Goal: Task Accomplishment & Management: Manage account settings

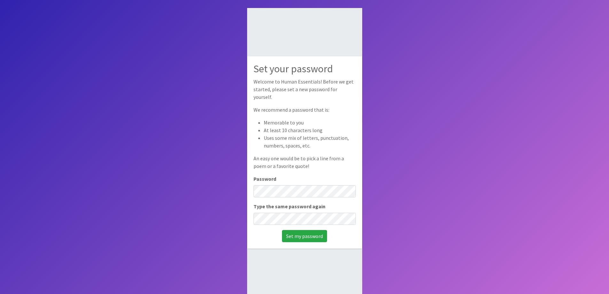
scroll to position [43, 0]
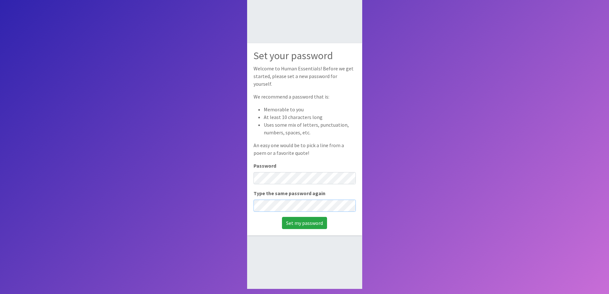
click at [282, 217] on input "Set my password" at bounding box center [304, 223] width 45 height 12
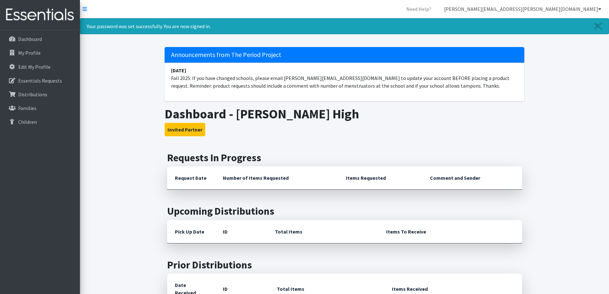
click at [576, 7] on link "[PERSON_NAME][EMAIL_ADDRESS][PERSON_NAME][DOMAIN_NAME]" at bounding box center [523, 9] width 168 height 13
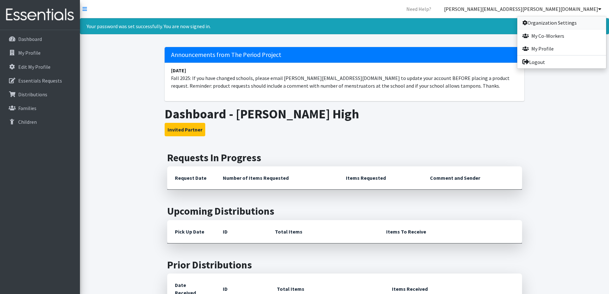
click at [557, 18] on link "Organization Settings" at bounding box center [561, 22] width 89 height 13
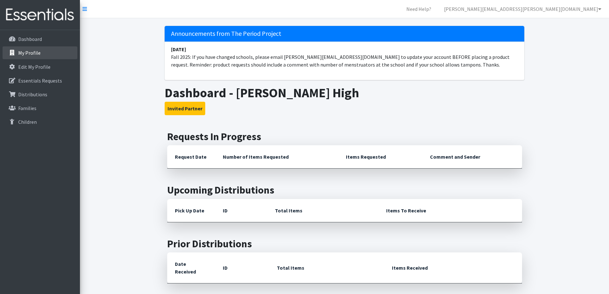
click at [38, 51] on p "My Profile" at bounding box center [29, 53] width 22 height 6
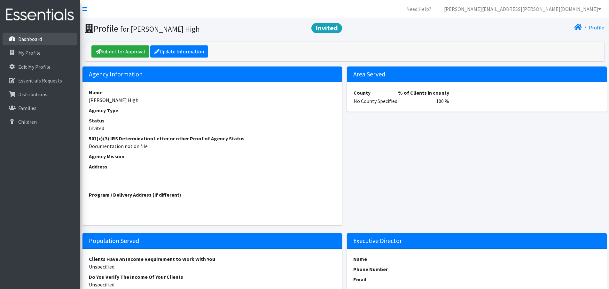
click at [45, 40] on link "Dashboard" at bounding box center [40, 39] width 75 height 13
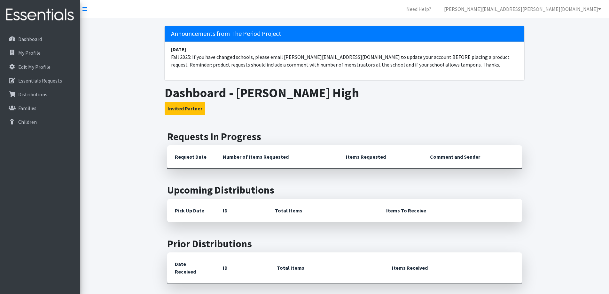
click at [574, 2] on nav "Need Help? [PERSON_NAME][EMAIL_ADDRESS][PERSON_NAME][DOMAIN_NAME] Organization …" at bounding box center [344, 9] width 529 height 18
click at [577, 10] on link "[PERSON_NAME][EMAIL_ADDRESS][PERSON_NAME][DOMAIN_NAME]" at bounding box center [523, 9] width 168 height 13
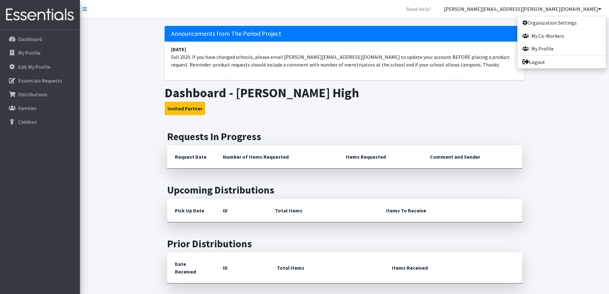
click at [572, 104] on div "Announcements from The Period Project [DATE] Fall 2025: If you have changed sch…" at bounding box center [344, 208] width 529 height 380
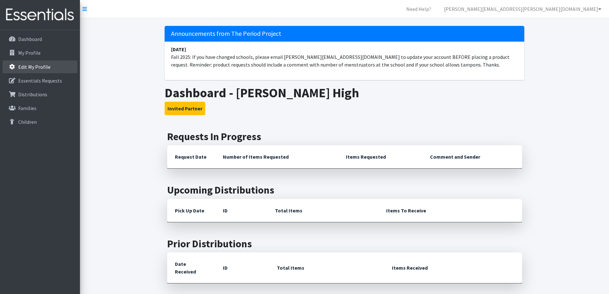
click at [28, 68] on p "Edit My Profile" at bounding box center [34, 67] width 32 height 6
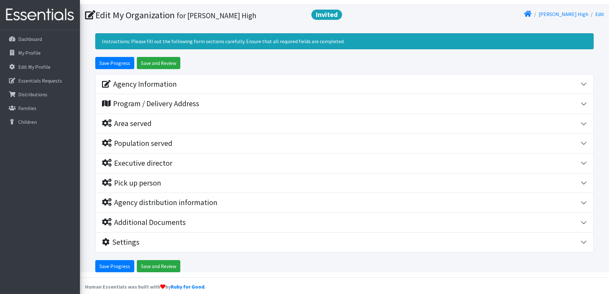
scroll to position [21, 0]
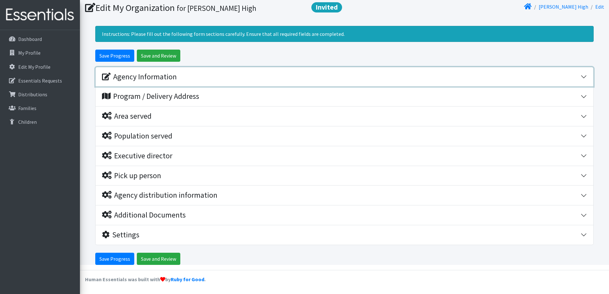
click at [153, 77] on div "Agency Information" at bounding box center [139, 76] width 75 height 9
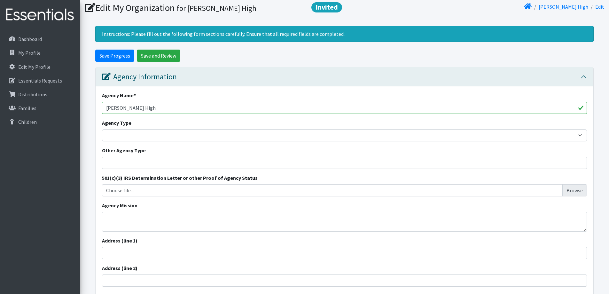
click at [160, 104] on input "Landrum High" at bounding box center [344, 108] width 485 height 12
type input "[PERSON_NAME][GEOGRAPHIC_DATA]"
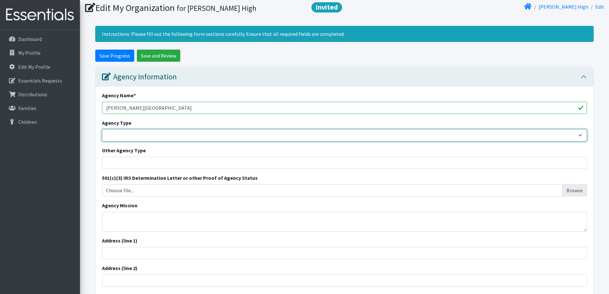
click at [163, 134] on select "Basic Needs Bank Career technical training Child abuse resource center Church o…" at bounding box center [344, 135] width 485 height 12
select select "hs"
click at [102, 129] on select "Basic Needs Bank Career technical training Child abuse resource center Church o…" at bounding box center [344, 135] width 485 height 12
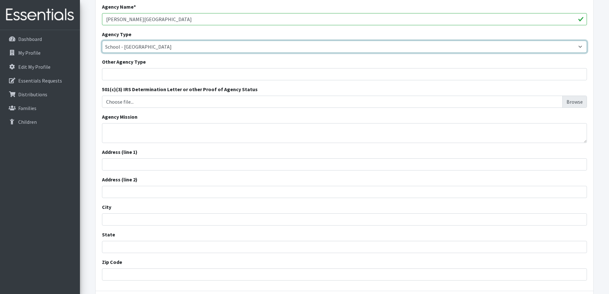
scroll to position [127, 0]
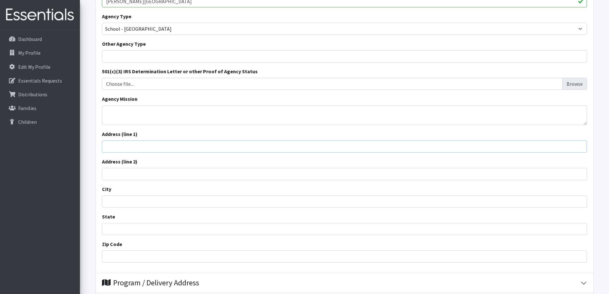
click at [150, 143] on input "Address (line 1)" at bounding box center [344, 146] width 485 height 12
type input "[STREET_ADDRESS]"
type input "Campobello"
type input "SC"
type input "29322"
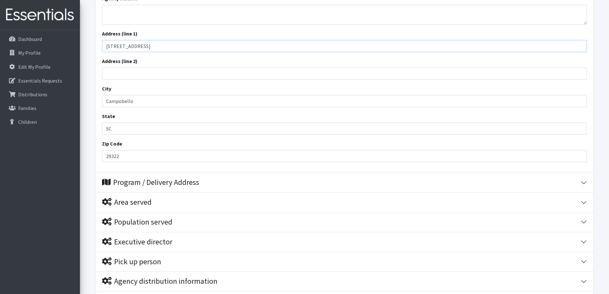
scroll to position [234, 0]
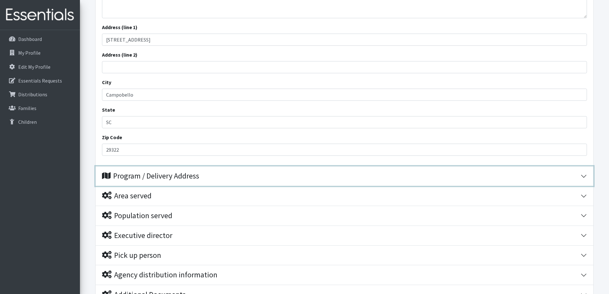
click at [182, 177] on div "Program / Delivery Address" at bounding box center [150, 175] width 97 height 9
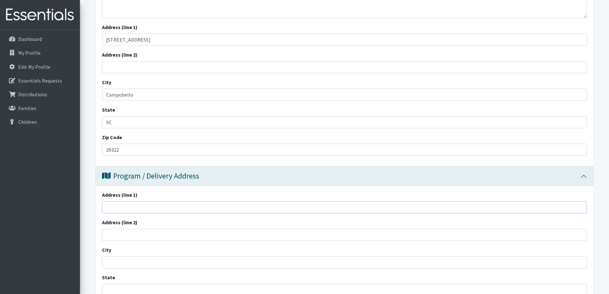
click at [170, 208] on input "Address (line 1)" at bounding box center [344, 207] width 485 height 12
type input "[STREET_ADDRESS]"
type input "Campobello"
type input "SC"
type input "29322"
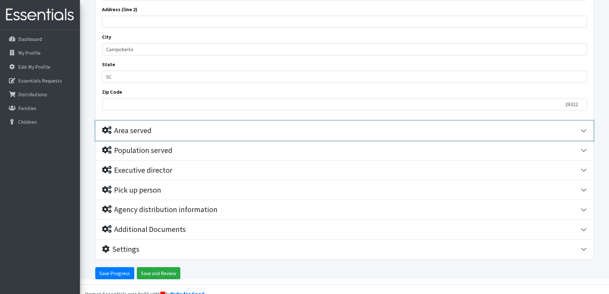
click at [153, 126] on div "Area served" at bounding box center [341, 130] width 479 height 9
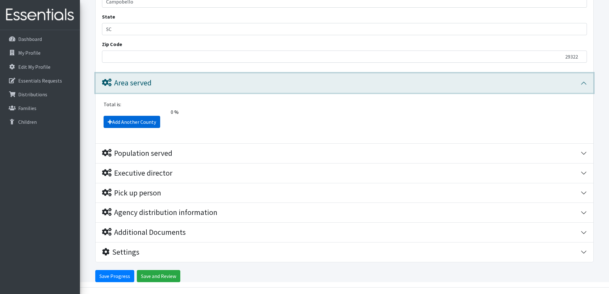
scroll to position [498, 0]
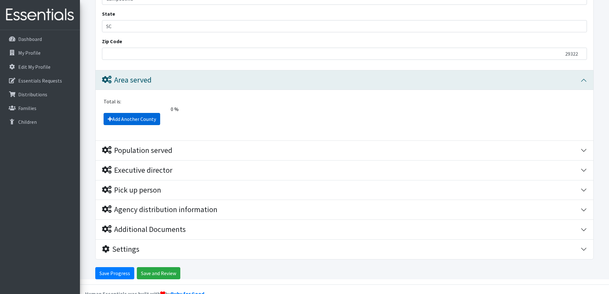
click at [143, 118] on link "Add Another County" at bounding box center [132, 119] width 57 height 12
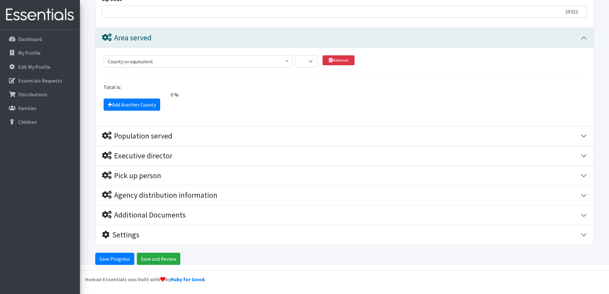
click at [169, 58] on span "County or equivalent" at bounding box center [198, 61] width 180 height 9
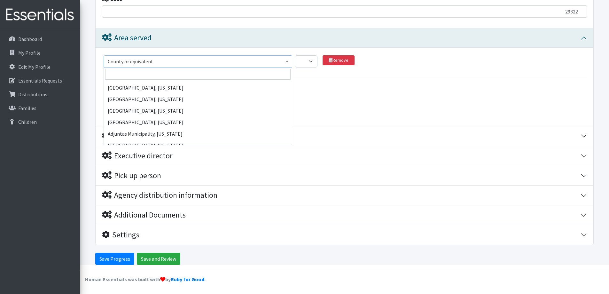
scroll to position [213, 0]
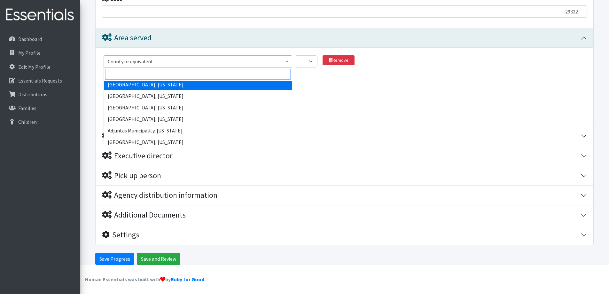
click at [151, 72] on input "search" at bounding box center [197, 74] width 185 height 11
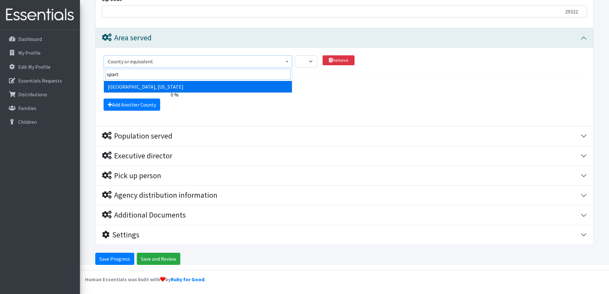
type input "spart"
select select "2720"
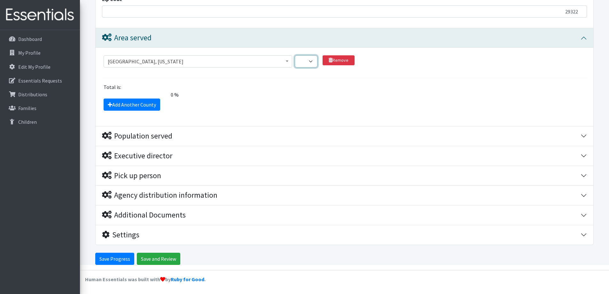
drag, startPoint x: 310, startPoint y: 55, endPoint x: 311, endPoint y: 59, distance: 3.5
click at [311, 57] on select "1 2 3 4 5 6 7 8 9 10 11 12 13 14 15 16 17 18 19 20 21 22 23 24 25 26 27 28 29 3…" at bounding box center [306, 61] width 23 height 12
click at [349, 81] on fieldset "County or equivalent Abbeville County, South Carolina Acadia Parish, Louisiana …" at bounding box center [344, 82] width 485 height 58
click at [269, 89] on div "Total is:" at bounding box center [345, 87] width 490 height 8
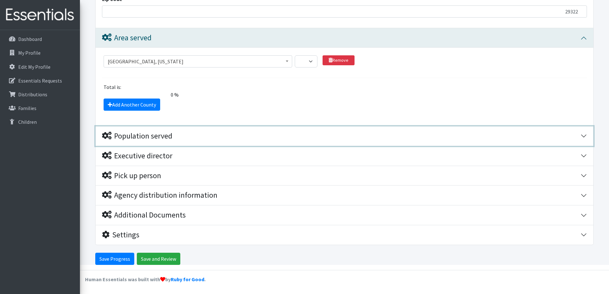
click at [157, 139] on div "Population served" at bounding box center [137, 135] width 70 height 9
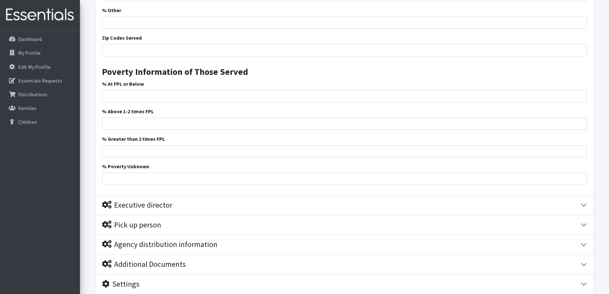
scroll to position [1020, 0]
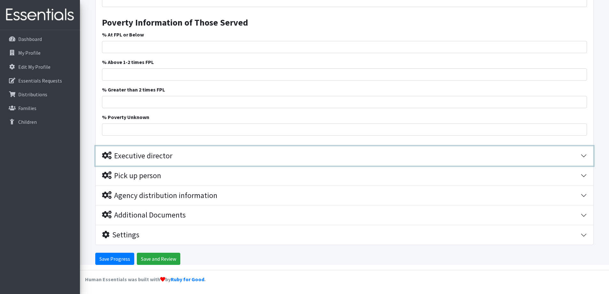
click at [171, 154] on div "Executive director" at bounding box center [137, 155] width 70 height 9
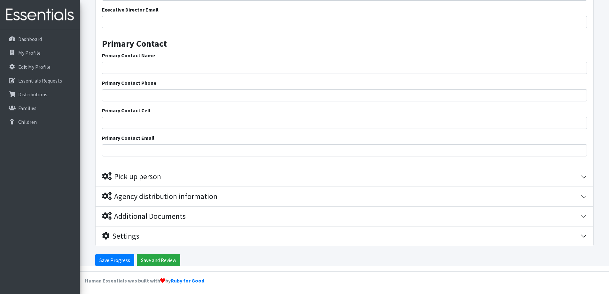
scroll to position [1241, 0]
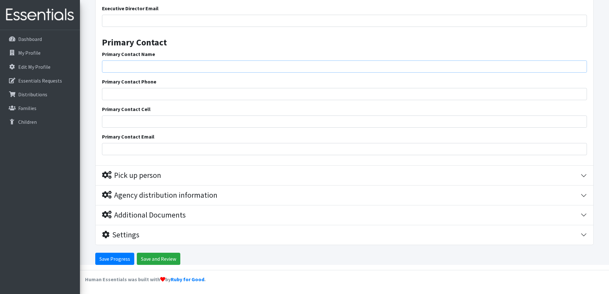
click at [163, 68] on input "Primary Contact Name" at bounding box center [344, 66] width 485 height 12
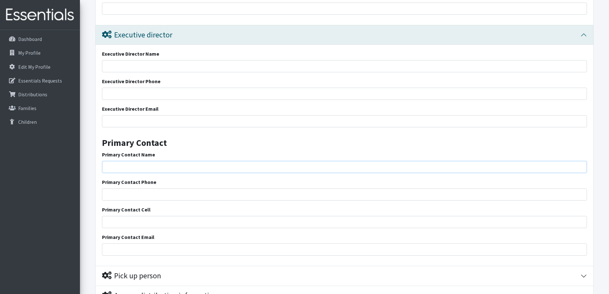
scroll to position [1135, 0]
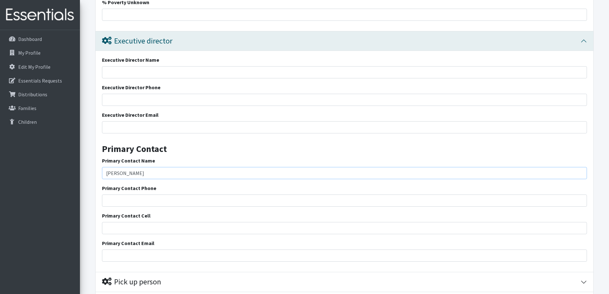
type input "[PERSON_NAME]"
type input "[PHONE_NUMBER]"
click at [182, 251] on input "Primary Contact Email" at bounding box center [344, 255] width 485 height 12
type input "[PERSON_NAME][EMAIL_ADDRESS][PERSON_NAME][DOMAIN_NAME]"
click at [191, 239] on div "Executive Director Name Executive Director Phone Executive Director Email Prima…" at bounding box center [345, 161] width 498 height 221
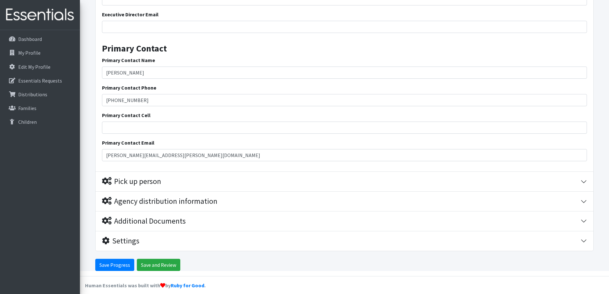
scroll to position [1241, 0]
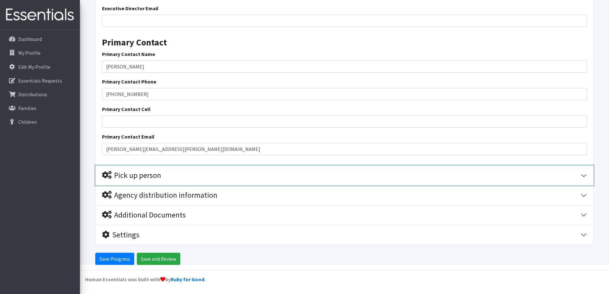
click at [141, 183] on button "Pick up person" at bounding box center [345, 176] width 498 height 20
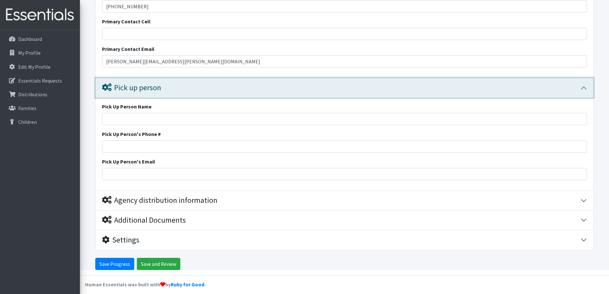
scroll to position [1334, 0]
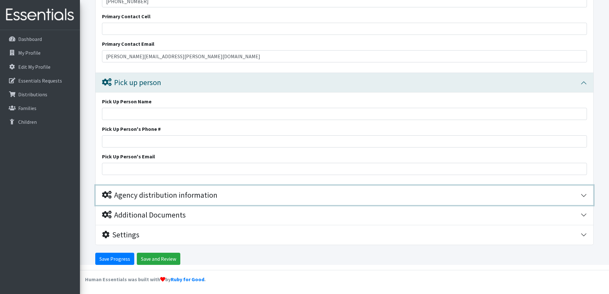
click at [177, 201] on button "Agency distribution information" at bounding box center [345, 195] width 498 height 20
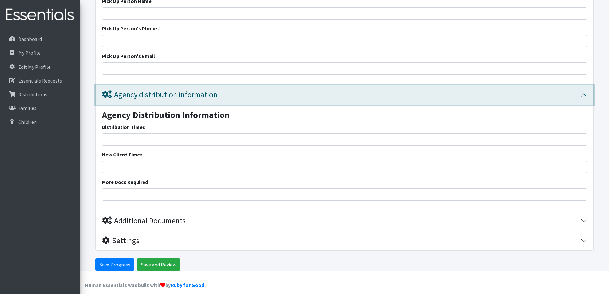
scroll to position [1440, 0]
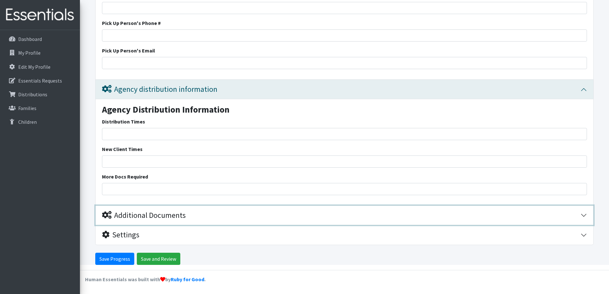
click at [171, 211] on div "Additional Documents" at bounding box center [144, 215] width 84 height 9
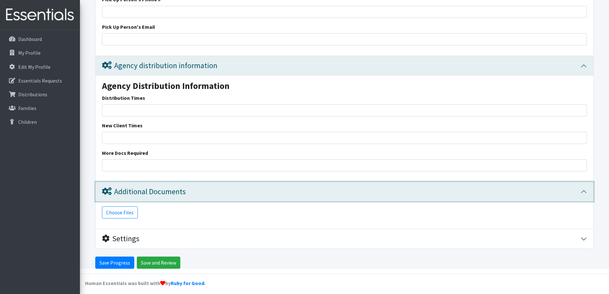
scroll to position [1467, 0]
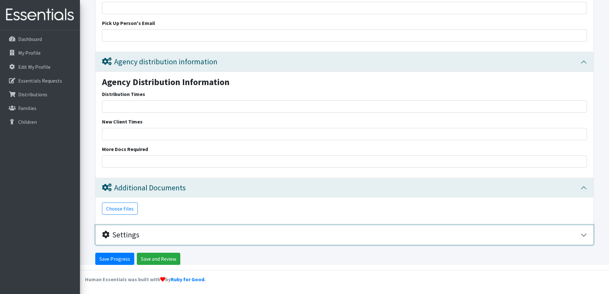
click at [147, 230] on button "Settings" at bounding box center [345, 235] width 498 height 20
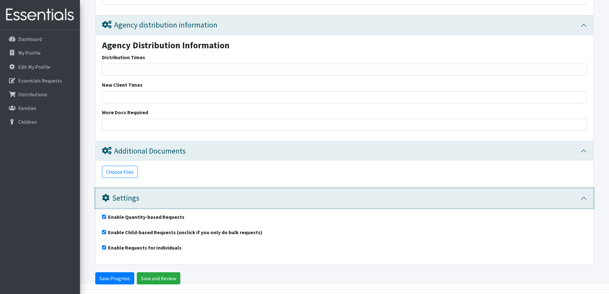
scroll to position [1523, 0]
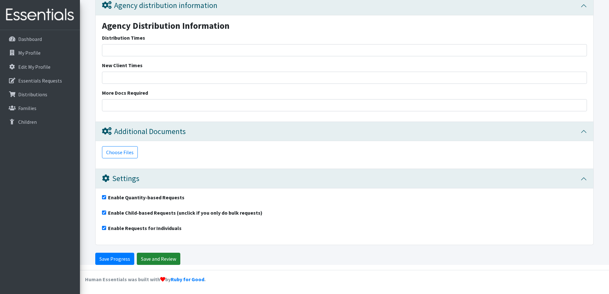
click at [169, 258] on input "Save and Review" at bounding box center [158, 259] width 43 height 12
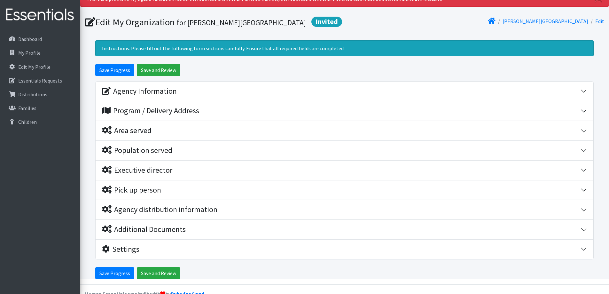
scroll to position [42, 0]
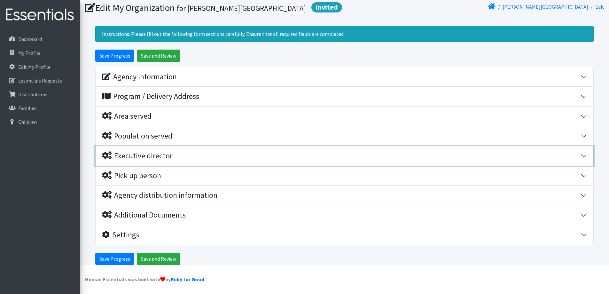
click at [152, 159] on div "Executive director" at bounding box center [137, 155] width 70 height 9
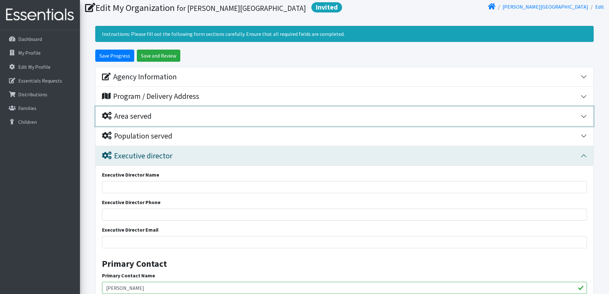
click at [142, 119] on div "Area served" at bounding box center [127, 116] width 50 height 9
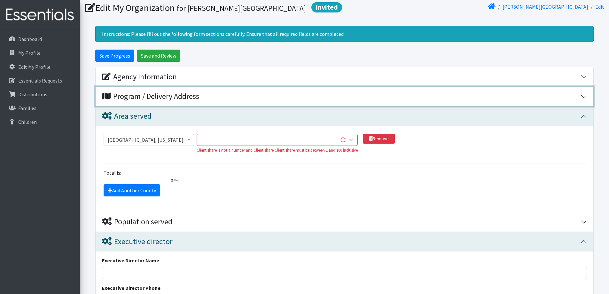
click at [143, 100] on div "Program / Delivery Address" at bounding box center [150, 96] width 97 height 9
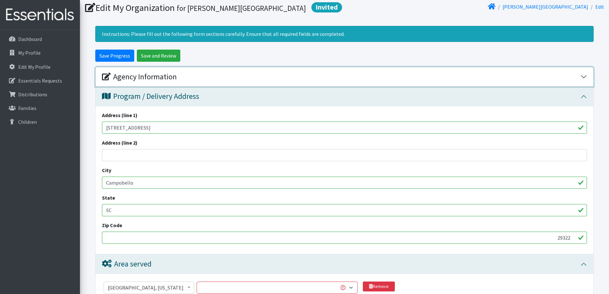
click at [135, 77] on div "Agency Information" at bounding box center [139, 76] width 75 height 9
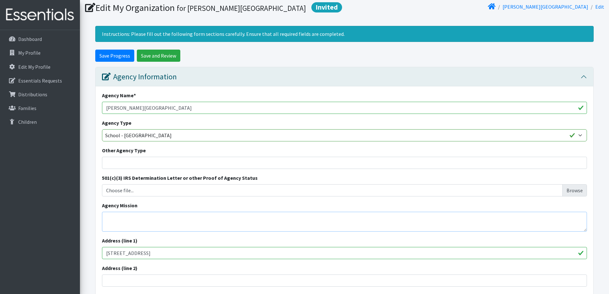
click at [151, 215] on textarea "Agency Mission" at bounding box center [344, 222] width 485 height 20
paste textarea "[PERSON_NAME][GEOGRAPHIC_DATA] will strive to be a community of learners in whi…"
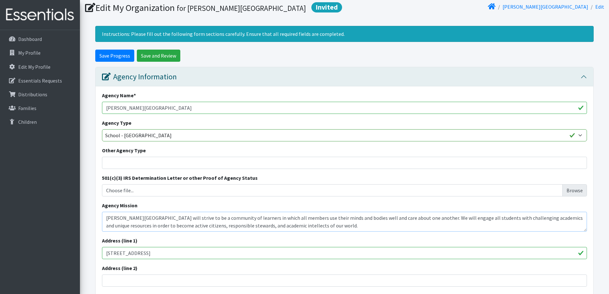
type textarea "[PERSON_NAME][GEOGRAPHIC_DATA] will strive to be a community of learners in whi…"
click at [333, 239] on div "Address (line 1) 18818 Asheville Highway" at bounding box center [344, 248] width 485 height 22
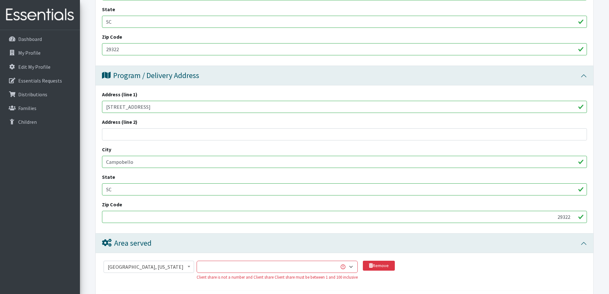
scroll to position [362, 0]
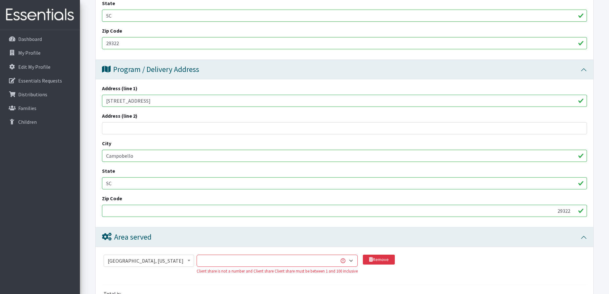
click at [254, 208] on input "29322" at bounding box center [344, 211] width 485 height 12
click at [181, 213] on input "29322" at bounding box center [344, 211] width 485 height 12
click at [141, 209] on input "29322" at bounding box center [344, 211] width 485 height 12
click at [436, 194] on div "Zip Code 29322" at bounding box center [344, 205] width 485 height 22
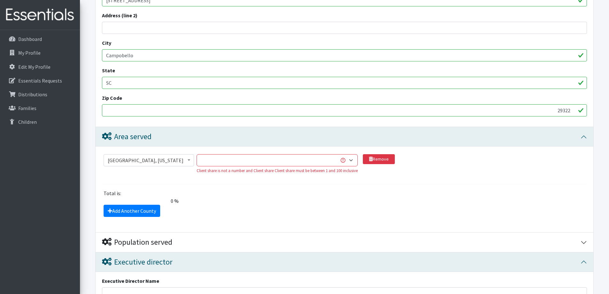
scroll to position [468, 0]
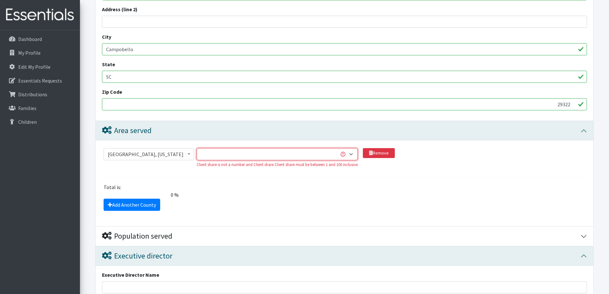
click at [351, 153] on select "1 2 3 4 5 6 7 8 9 10 11 12 13 14 15 16 17 18 19 20 21 22 23 24 25 26 27 28 29 3…" at bounding box center [277, 154] width 161 height 12
click at [347, 176] on section "Abbeville County, South Carolina Acadia Parish, Louisiana Accomack County, Virg…" at bounding box center [344, 163] width 485 height 30
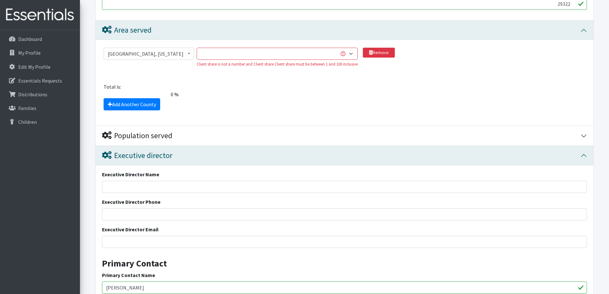
scroll to position [575, 0]
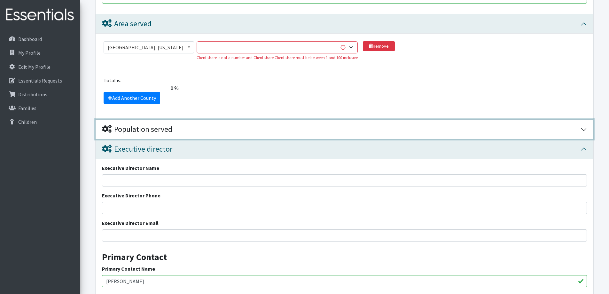
click at [153, 132] on div "Population served" at bounding box center [137, 129] width 70 height 9
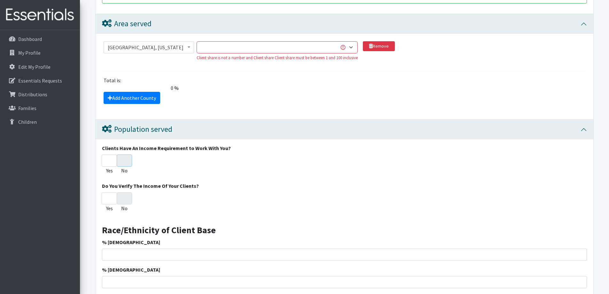
click at [121, 162] on input "No" at bounding box center [124, 160] width 15 height 12
radio input "true"
click at [151, 196] on div "Yes No" at bounding box center [344, 203] width 485 height 22
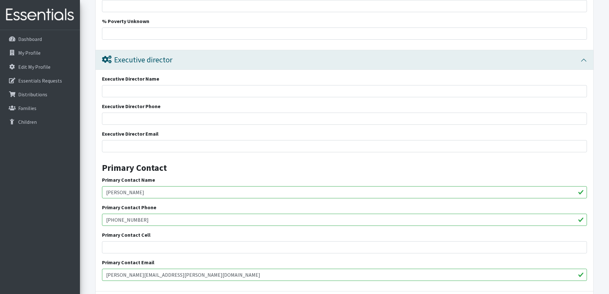
scroll to position [1108, 0]
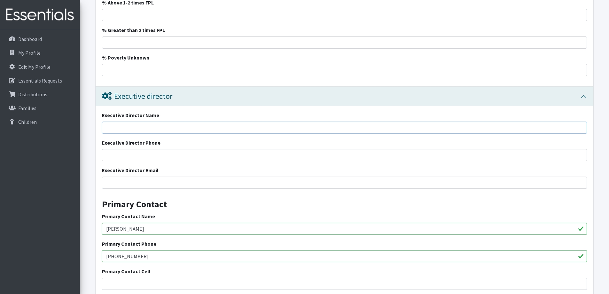
click at [129, 122] on input "Executive Director Name" at bounding box center [344, 128] width 485 height 12
type input "Kegan Flynn"
click at [122, 154] on input "Executive Director Phone" at bounding box center [344, 155] width 485 height 12
type input "[PHONE_NUMBER]"
click at [169, 182] on input "Executive Director Email" at bounding box center [344, 183] width 485 height 12
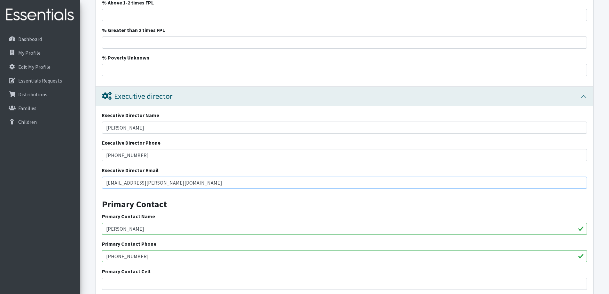
type input "[EMAIL_ADDRESS][PERSON_NAME][DOMAIN_NAME]"
click at [193, 203] on h3 "Primary Contact" at bounding box center [344, 202] width 485 height 16
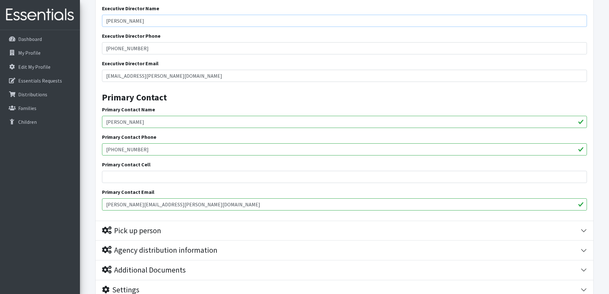
click at [142, 18] on input "Kegan Flynn" at bounding box center [344, 21] width 485 height 12
type input "[PERSON_NAME], Principal"
click at [190, 30] on div "Executive Director Name Kegan Flynn, Principal Executive Director Phone 864-457…" at bounding box center [345, 109] width 498 height 221
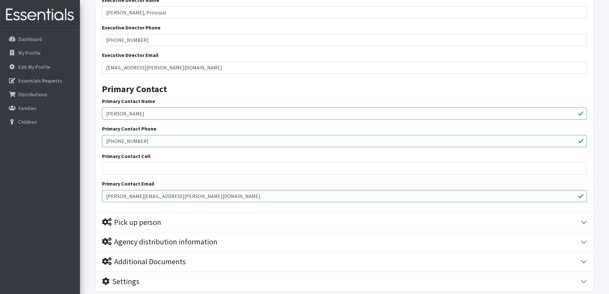
scroll to position [1270, 0]
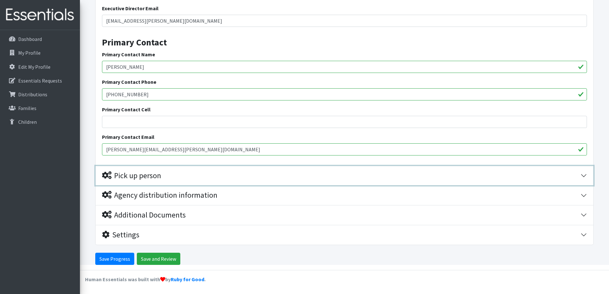
click at [186, 172] on div "Pick up person" at bounding box center [341, 175] width 479 height 9
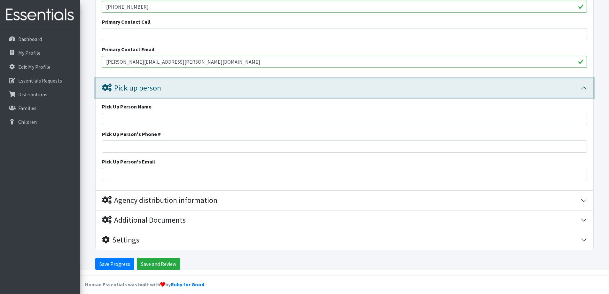
scroll to position [1362, 0]
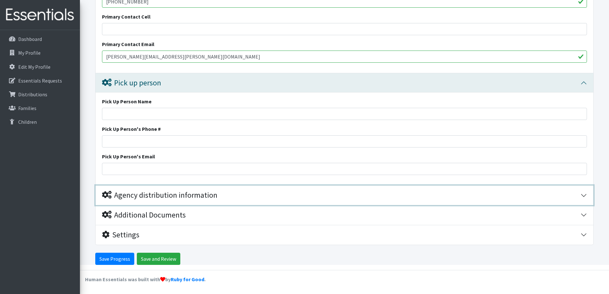
click at [179, 196] on div "Agency distribution information" at bounding box center [159, 195] width 115 height 9
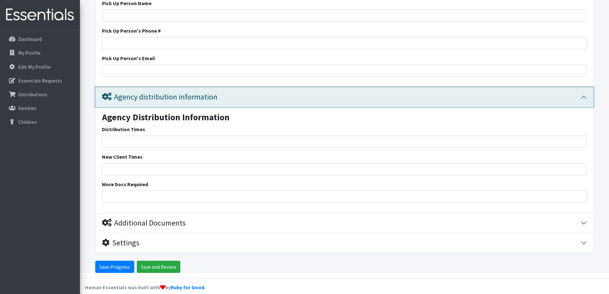
scroll to position [1468, 0]
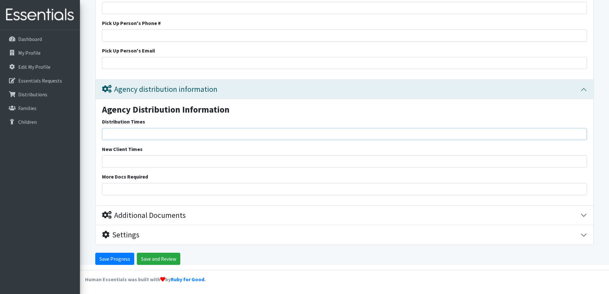
click at [146, 134] on input "Distribution Times" at bounding box center [344, 134] width 485 height 12
type input "7:30am-3:00pm"
click at [174, 176] on div "More Docs Required" at bounding box center [344, 184] width 485 height 22
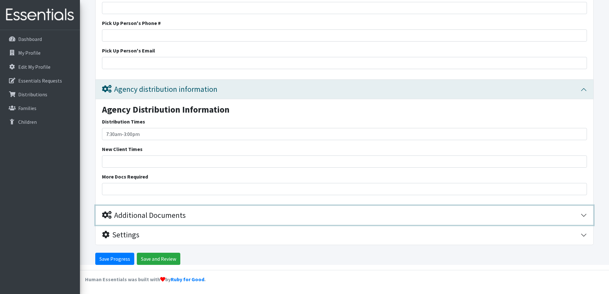
click at [177, 217] on div "Additional Documents" at bounding box center [144, 215] width 84 height 9
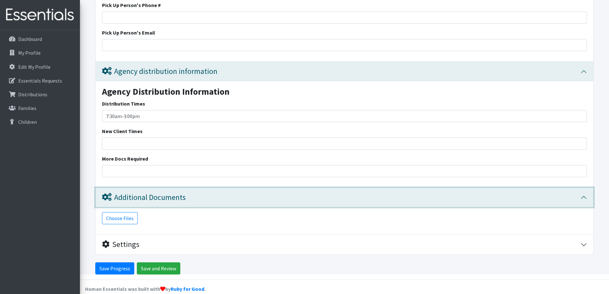
scroll to position [1496, 0]
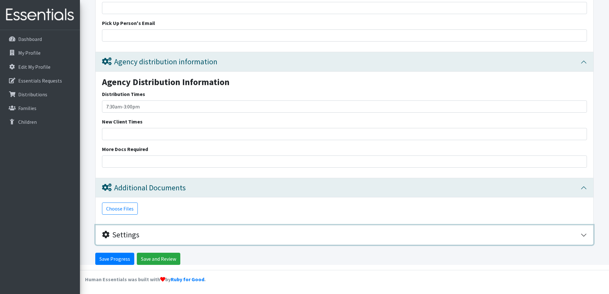
click at [152, 233] on div "Settings" at bounding box center [341, 234] width 479 height 9
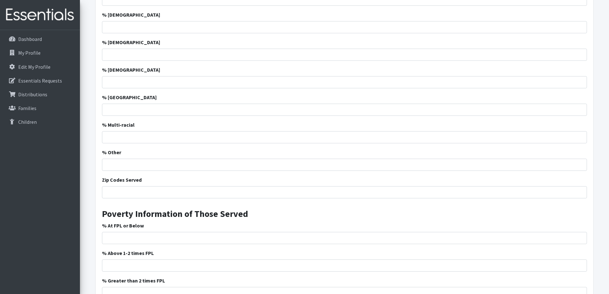
scroll to position [806, 0]
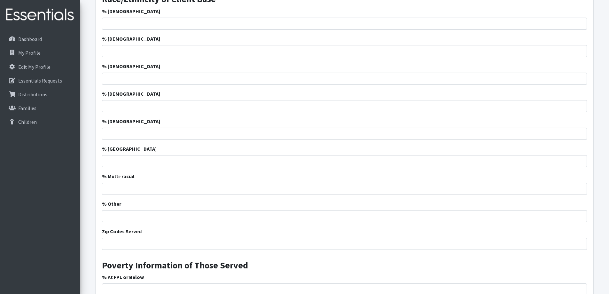
click at [128, 98] on div "% Asian" at bounding box center [344, 101] width 485 height 22
click at [130, 103] on input "% Asian" at bounding box center [344, 106] width 485 height 12
click at [130, 107] on input "% Asian" at bounding box center [344, 106] width 485 height 12
click at [130, 105] on input "% Asian" at bounding box center [344, 106] width 485 height 12
click at [578, 106] on input "% Asian" at bounding box center [344, 106] width 485 height 12
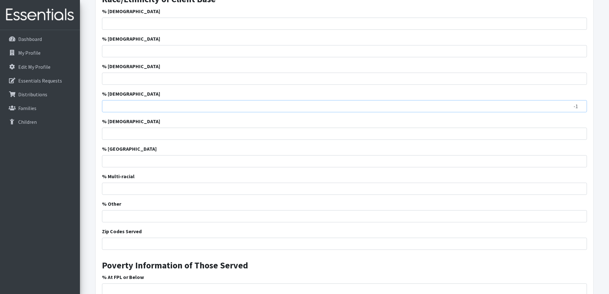
click at [580, 107] on input "-1" at bounding box center [344, 106] width 485 height 12
click at [580, 103] on input "0" at bounding box center [344, 106] width 485 height 12
click at [579, 103] on input "1" at bounding box center [344, 106] width 485 height 12
click at [581, 108] on input "0" at bounding box center [344, 106] width 485 height 12
type input "-1"
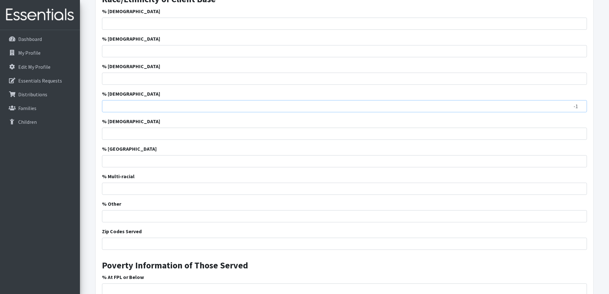
click at [581, 108] on input "-1" at bounding box center [344, 106] width 485 height 12
drag, startPoint x: 112, startPoint y: 79, endPoint x: 116, endPoint y: 67, distance: 12.4
click at [112, 79] on input "% Hispanic" at bounding box center [344, 79] width 485 height 12
click at [161, 76] on input "% Hispanic" at bounding box center [344, 79] width 485 height 12
click at [581, 76] on input "1" at bounding box center [344, 79] width 485 height 12
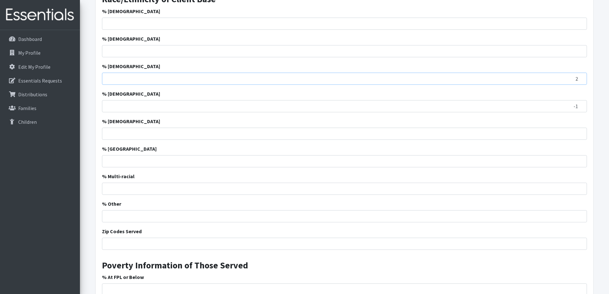
click at [581, 76] on input "2" at bounding box center [344, 79] width 485 height 12
click at [581, 76] on input "3" at bounding box center [344, 79] width 485 height 12
click at [581, 76] on input "4" at bounding box center [344, 79] width 485 height 12
click at [581, 76] on input "5" at bounding box center [344, 79] width 485 height 12
click at [581, 76] on input "6" at bounding box center [344, 79] width 485 height 12
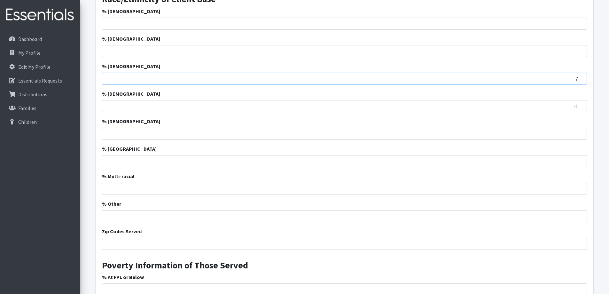
type input "7"
click at [581, 76] on input "7" at bounding box center [344, 79] width 485 height 12
click at [535, 64] on div "% Hispanic 7" at bounding box center [344, 73] width 485 height 22
click at [195, 51] on input "% Caucasian" at bounding box center [344, 51] width 485 height 12
click at [579, 48] on input "1" at bounding box center [344, 51] width 485 height 12
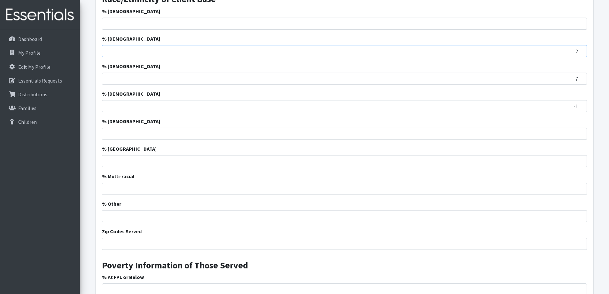
click at [579, 48] on input "2" at bounding box center [344, 51] width 485 height 12
click at [577, 50] on input "2" at bounding box center [344, 51] width 485 height 12
type input "2"
type input "86"
click at [567, 36] on div "% Caucasian 86" at bounding box center [344, 46] width 485 height 22
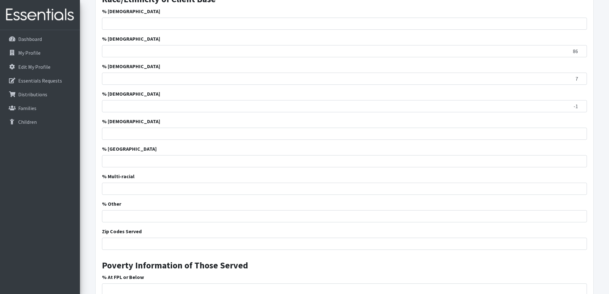
scroll to position [699, 0]
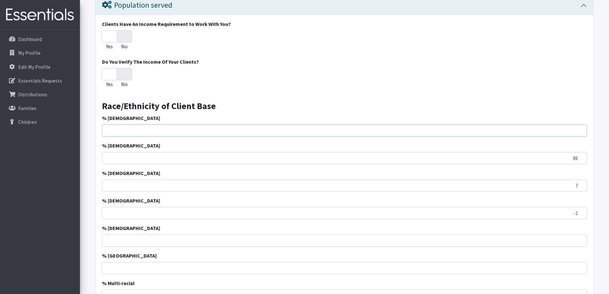
click at [372, 133] on input "% African American" at bounding box center [344, 130] width 485 height 12
click at [580, 128] on input "1" at bounding box center [344, 130] width 485 height 12
click at [580, 128] on input "2" at bounding box center [344, 130] width 485 height 12
type input "3"
click at [580, 128] on input "3" at bounding box center [344, 130] width 485 height 12
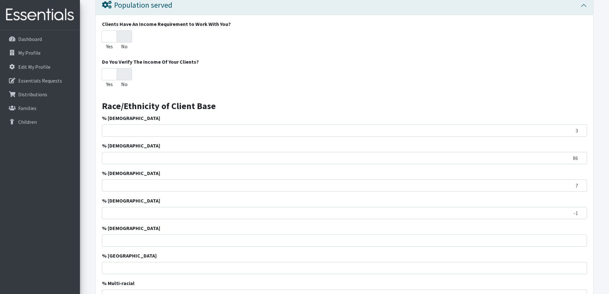
click at [570, 106] on h3 "Race/Ethnicity of Client Base" at bounding box center [344, 104] width 485 height 16
click at [546, 96] on h3 "Race/Ethnicity of Client Base" at bounding box center [344, 104] width 485 height 16
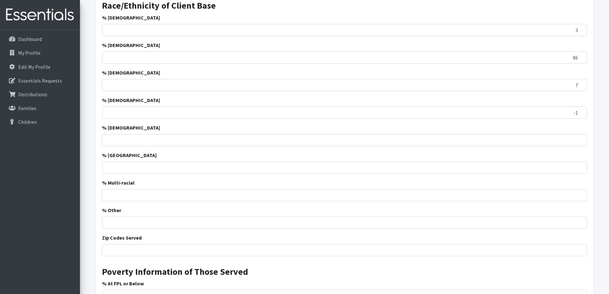
scroll to position [806, 0]
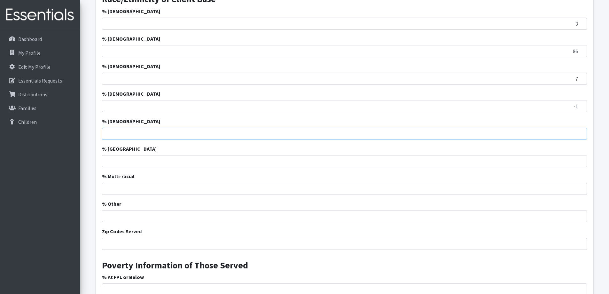
click at [524, 133] on input "% American Indian" at bounding box center [344, 134] width 485 height 12
click at [579, 133] on input "1" at bounding box center [344, 134] width 485 height 12
click at [583, 135] on input "0" at bounding box center [344, 134] width 485 height 12
type input "-1"
click at [581, 135] on input "-1" at bounding box center [344, 134] width 485 height 12
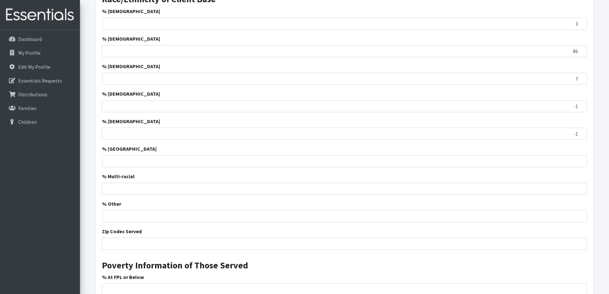
click at [547, 122] on div "% American Indian -1" at bounding box center [344, 128] width 485 height 22
click at [546, 144] on div "Clients Have An Income Requirement to Work With You? Yes No Do You Verify The I…" at bounding box center [345, 148] width 498 height 480
type input "-1"
click at [580, 162] on input "-1" at bounding box center [344, 161] width 485 height 12
click at [580, 185] on input "1" at bounding box center [344, 189] width 485 height 12
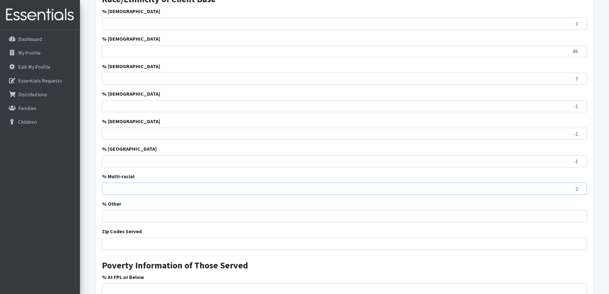
type input "2"
click at [580, 188] on input "2" at bounding box center [344, 189] width 485 height 12
click at [562, 216] on input "% Other" at bounding box center [344, 216] width 485 height 12
click at [582, 216] on input "1" at bounding box center [344, 216] width 485 height 12
type input "0"
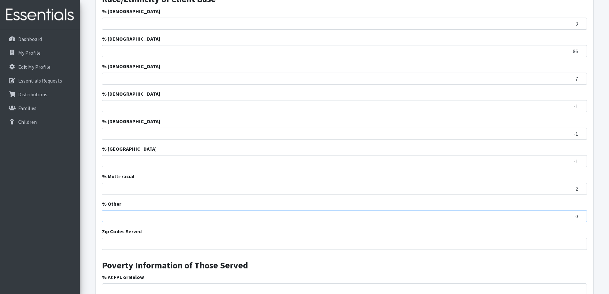
click at [582, 217] on input "0" at bounding box center [344, 216] width 485 height 12
click at [567, 245] on input "Zip Codes Served" at bounding box center [344, 244] width 485 height 12
type input "29322, 29356"
click at [161, 230] on div "Zip Codes Served 29322, 29356" at bounding box center [344, 238] width 485 height 22
click at [308, 258] on h3 "Poverty Information of Those Served" at bounding box center [344, 263] width 485 height 16
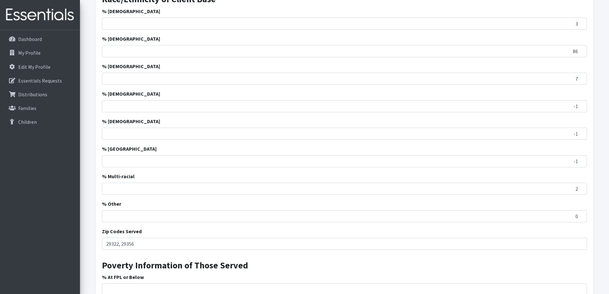
scroll to position [912, 0]
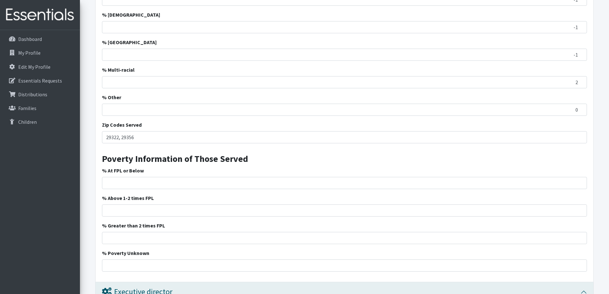
click at [301, 146] on div "Clients Have An Income Requirement to Work With You? Yes No Do You Verify The I…" at bounding box center [345, 42] width 498 height 480
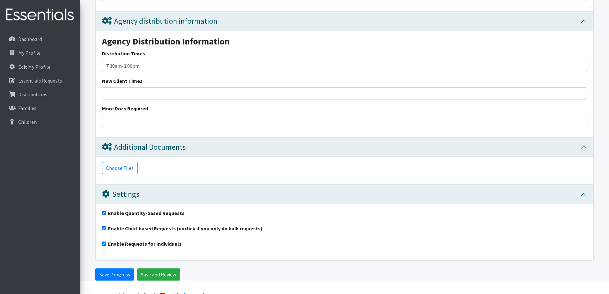
scroll to position [1552, 0]
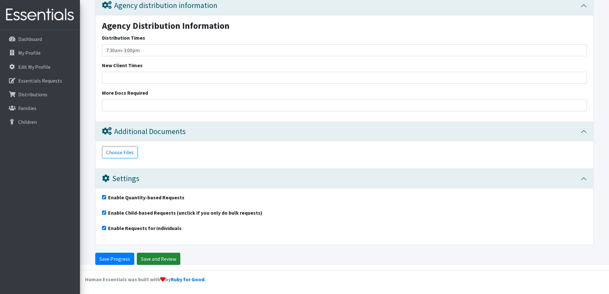
click at [151, 260] on input "Save and Review" at bounding box center [158, 259] width 43 height 12
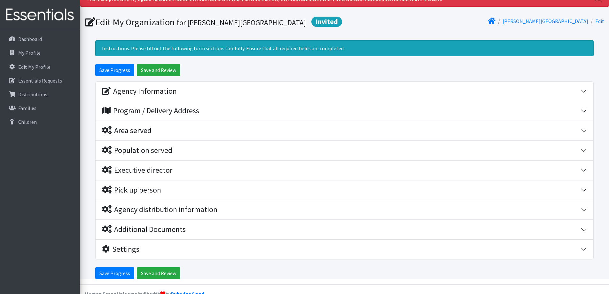
scroll to position [42, 0]
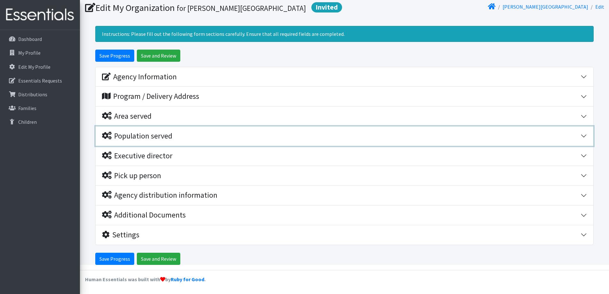
click at [175, 135] on div "Population served" at bounding box center [341, 135] width 479 height 9
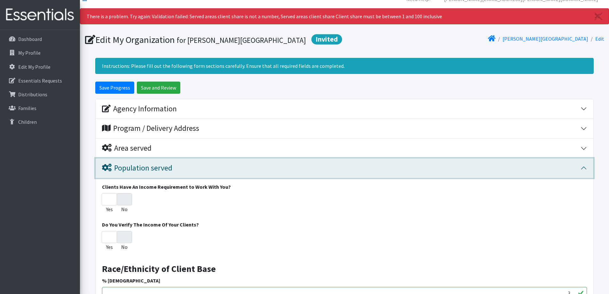
scroll to position [0, 0]
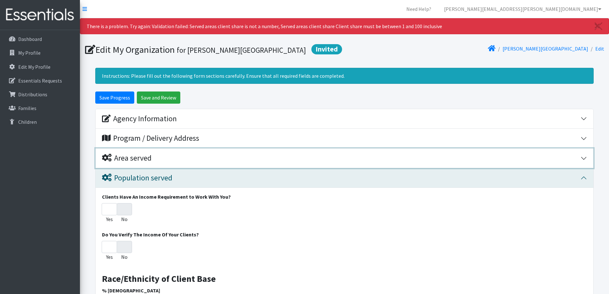
click at [265, 153] on button "Area served" at bounding box center [345, 158] width 498 height 20
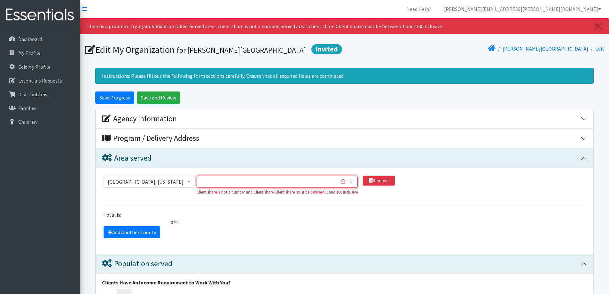
click at [353, 182] on select "1 2 3 4 5 6 7 8 9 10 11 12 13 14 15 16 17 18 19 20 21 22 23 24 25 26 27 28 29 3…" at bounding box center [277, 182] width 161 height 12
select select "1"
click at [198, 176] on select "1 2 3 4 5 6 7 8 9 10 11 12 13 14 15 16 17 18 19 20 21 22 23 24 25 26 27 28 29 3…" at bounding box center [277, 182] width 161 height 12
click at [442, 200] on div "Abbeville County, South Carolina Acadia Parish, Louisiana Accomack County, Virg…" at bounding box center [345, 188] width 482 height 25
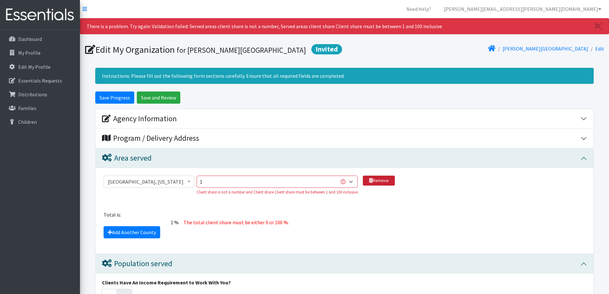
click at [383, 177] on link "Remove" at bounding box center [379, 181] width 32 height 10
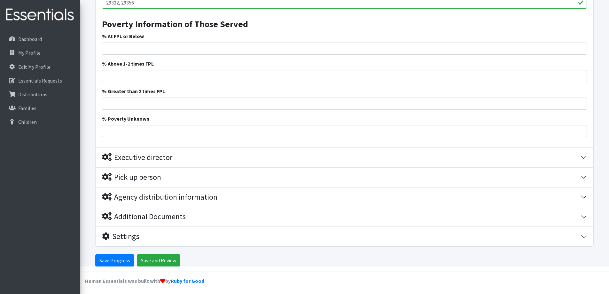
scroll to position [572, 0]
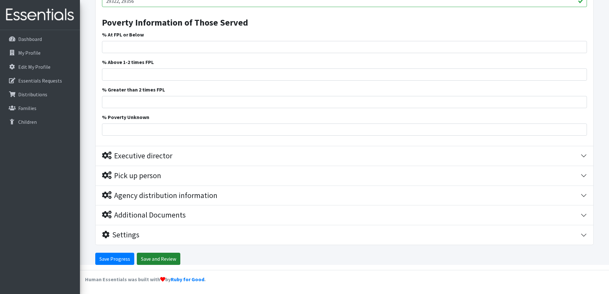
click at [165, 259] on input "Save and Review" at bounding box center [158, 259] width 43 height 12
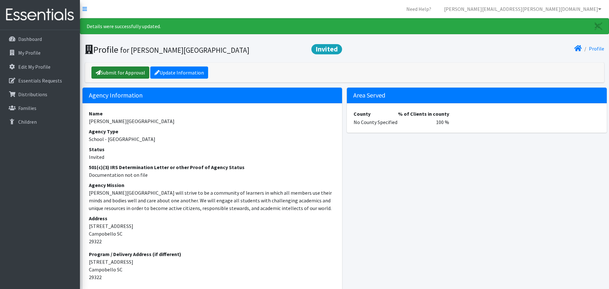
click at [127, 74] on link "Submit for Approval" at bounding box center [120, 73] width 58 height 12
